Goal: Task Accomplishment & Management: Complete application form

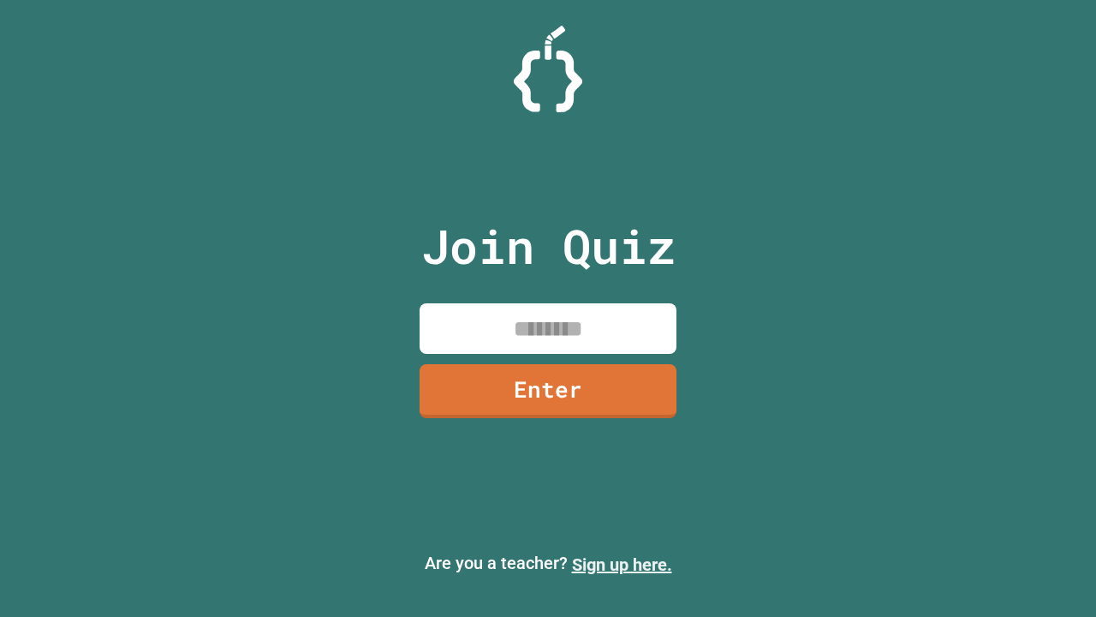
click at [622, 564] on link "Sign up here." at bounding box center [622, 564] width 100 height 21
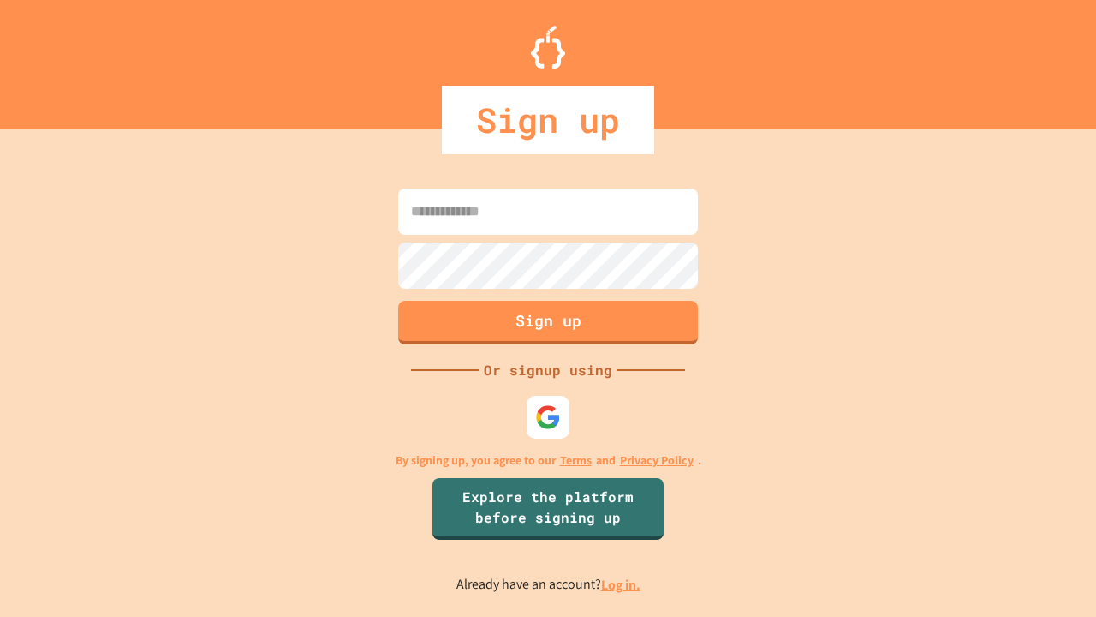
click at [622, 584] on link "Log in." at bounding box center [620, 585] width 39 height 18
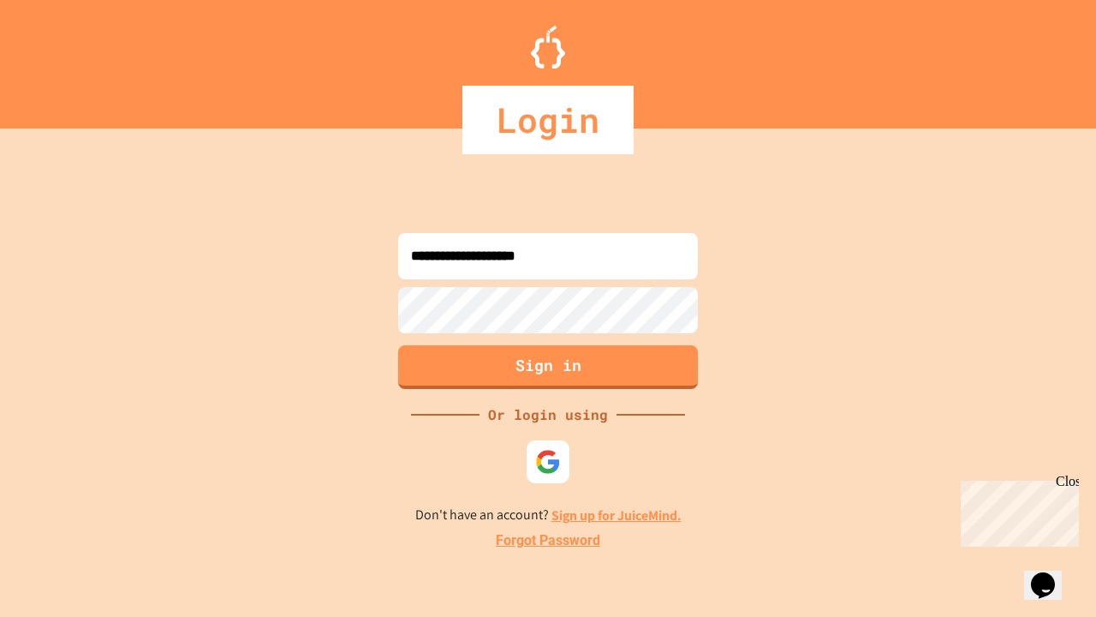
type input "**********"
